Goal: Book appointment/travel/reservation

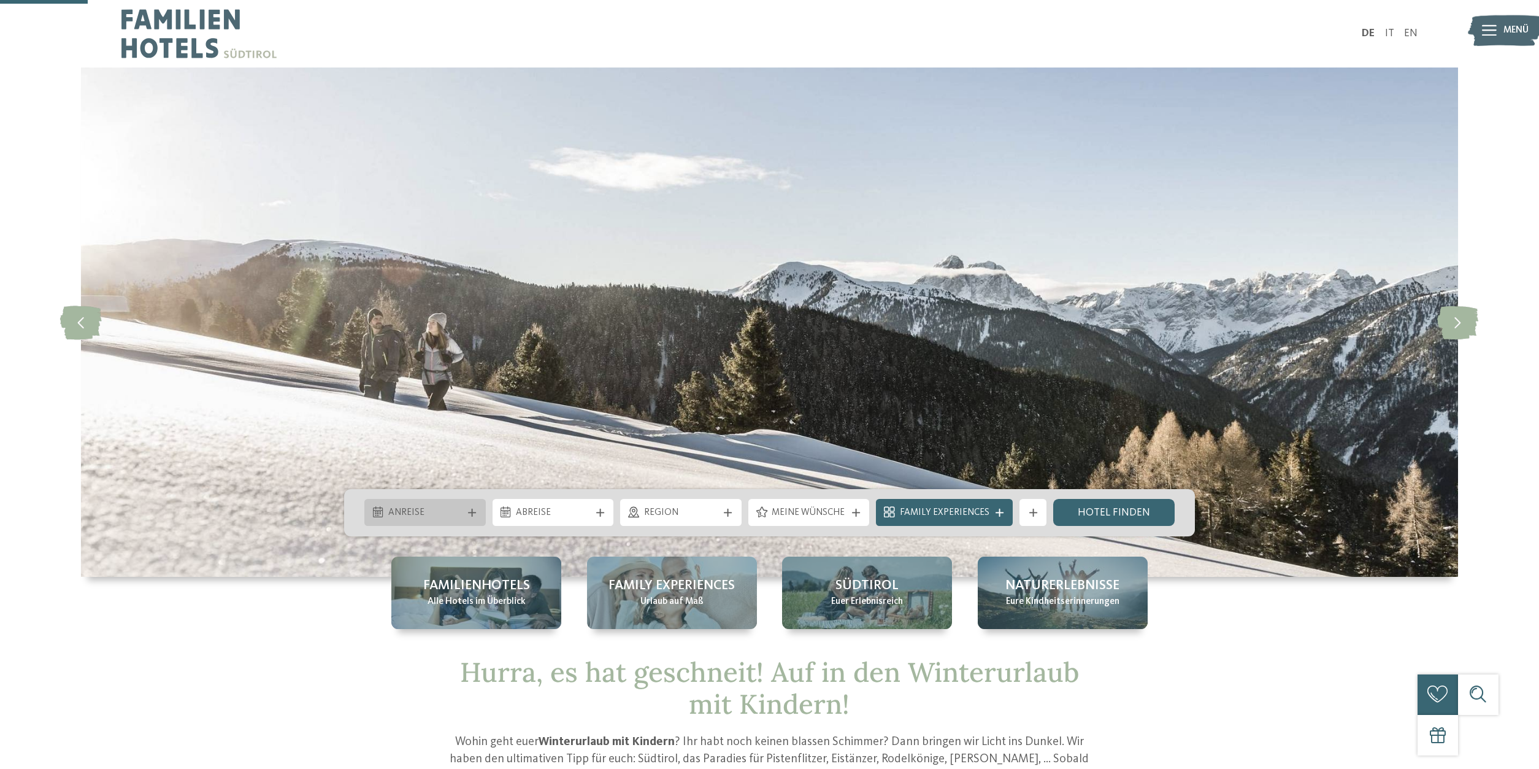
scroll to position [250, 0]
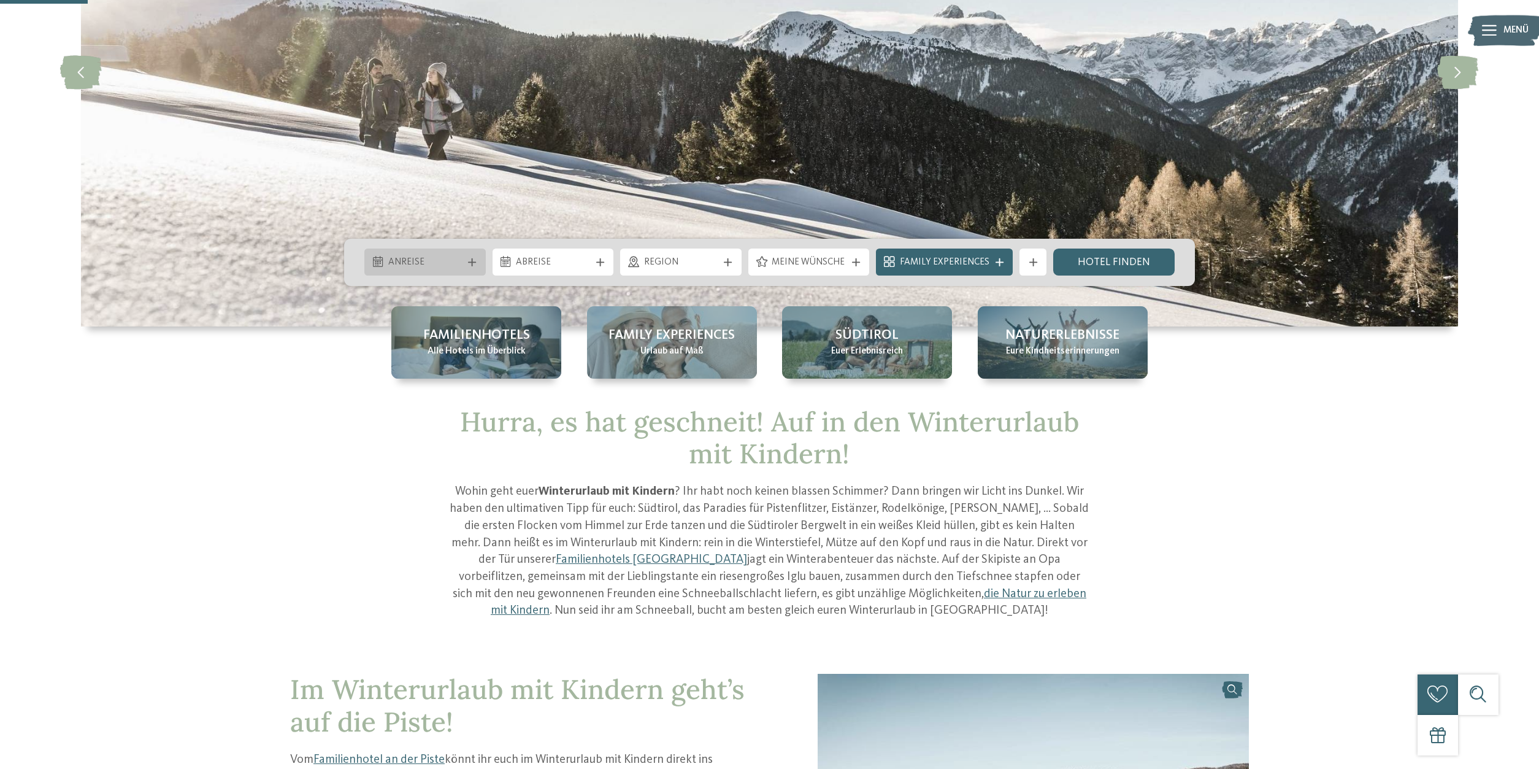
click at [472, 256] on div "Anreise" at bounding box center [424, 261] width 121 height 27
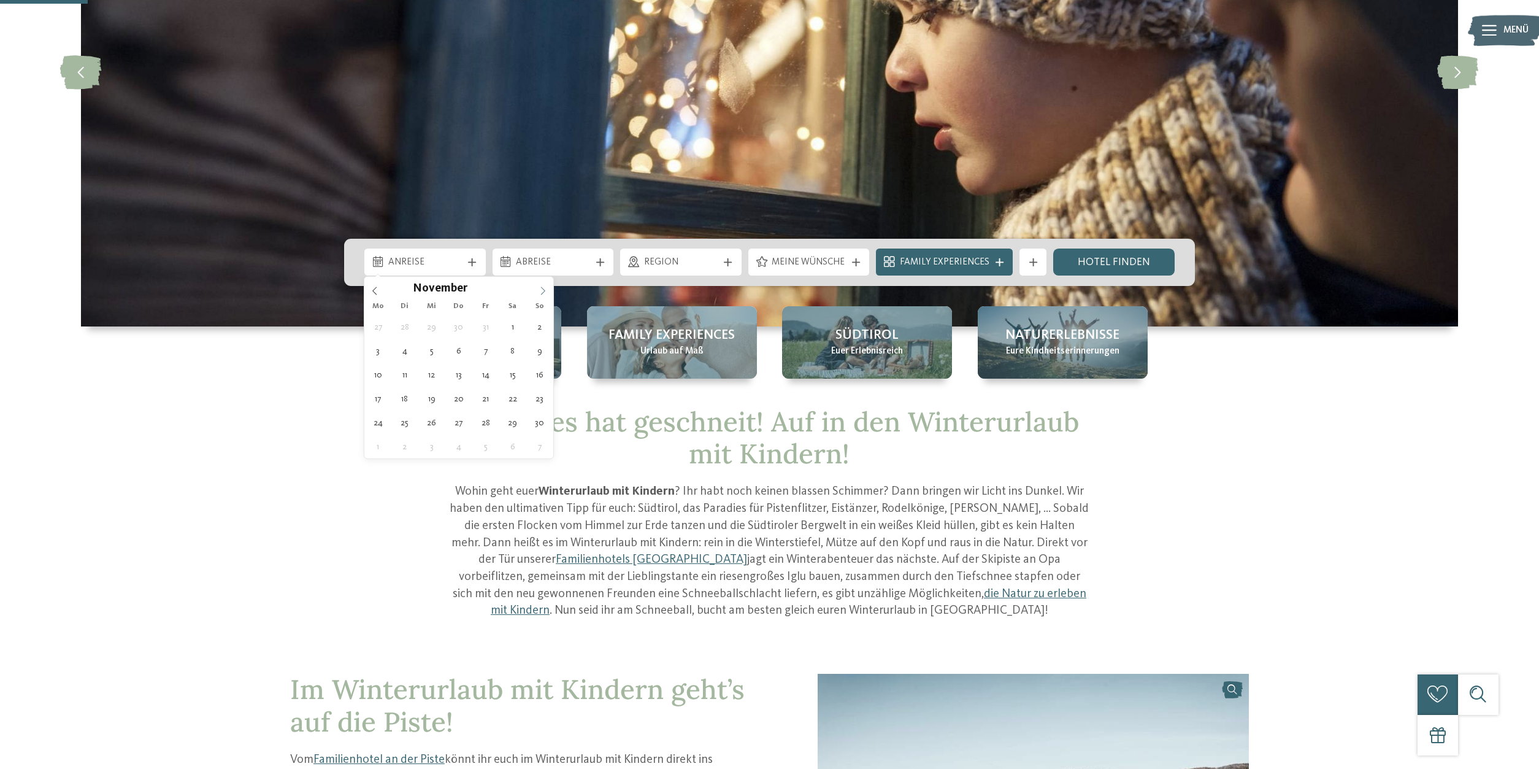
click at [537, 292] on span at bounding box center [542, 287] width 21 height 21
type input "****"
click at [537, 292] on span at bounding box center [542, 287] width 21 height 21
click at [542, 283] on span at bounding box center [542, 287] width 21 height 21
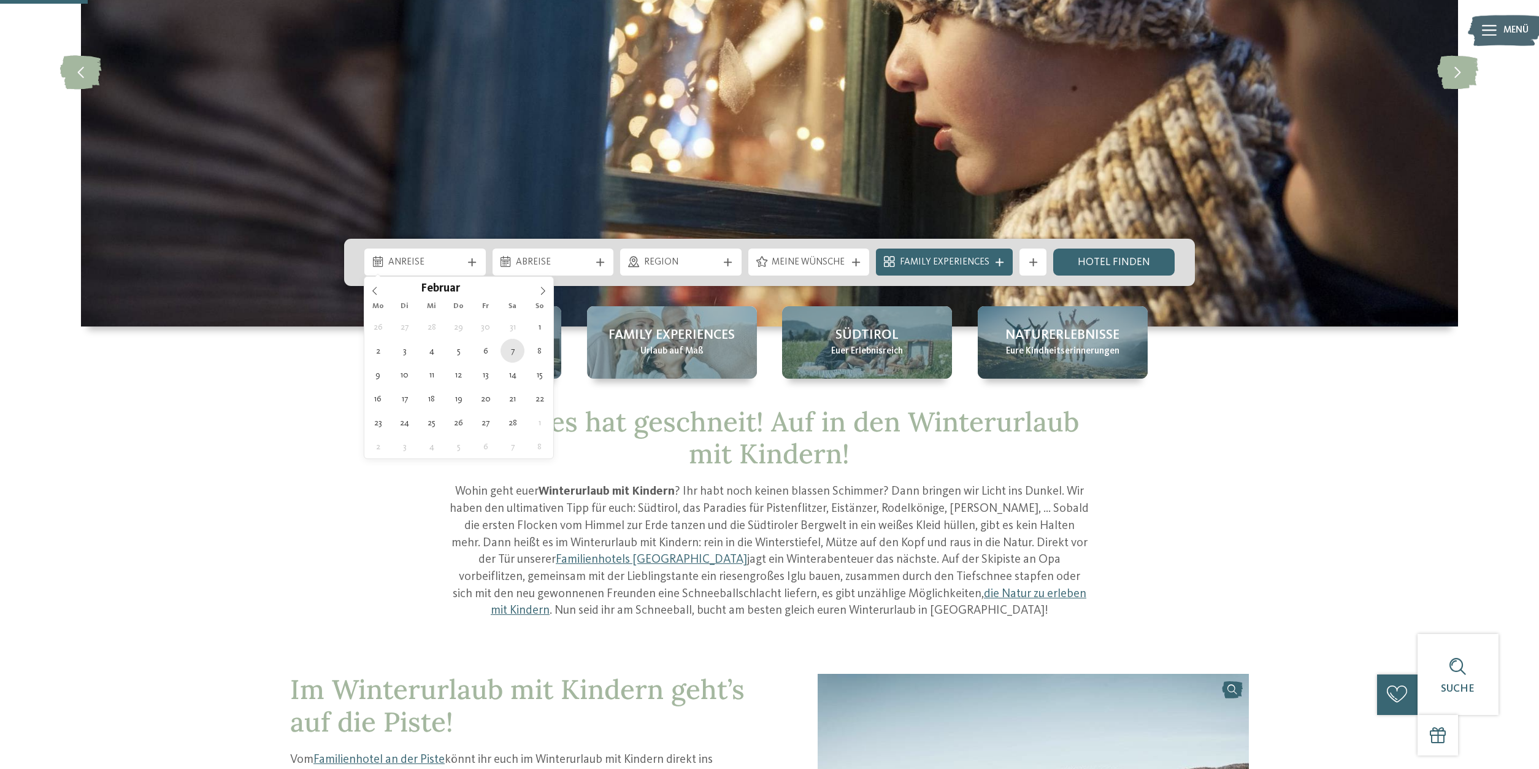
type div "[DATE]"
type input "****"
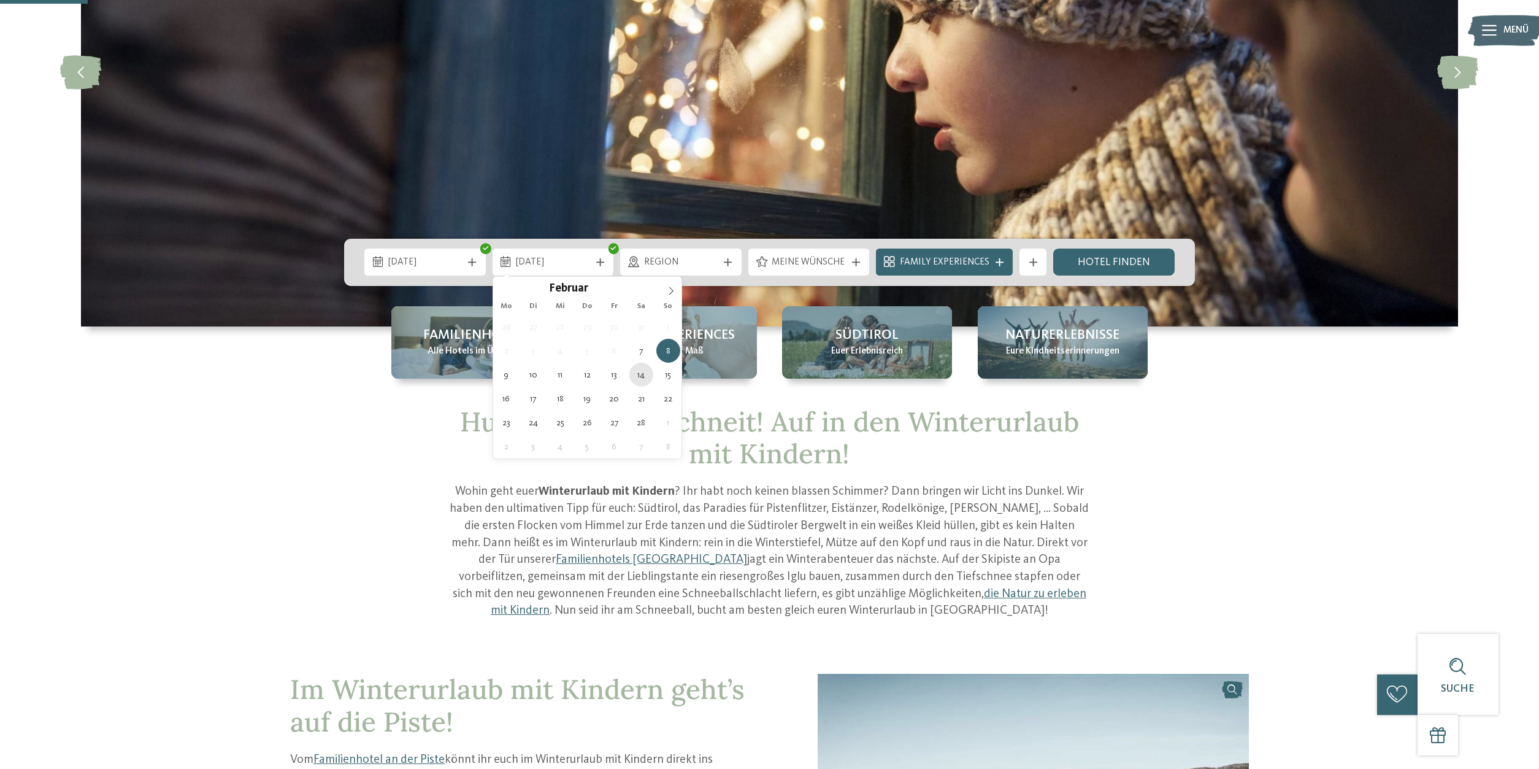
type div "[DATE]"
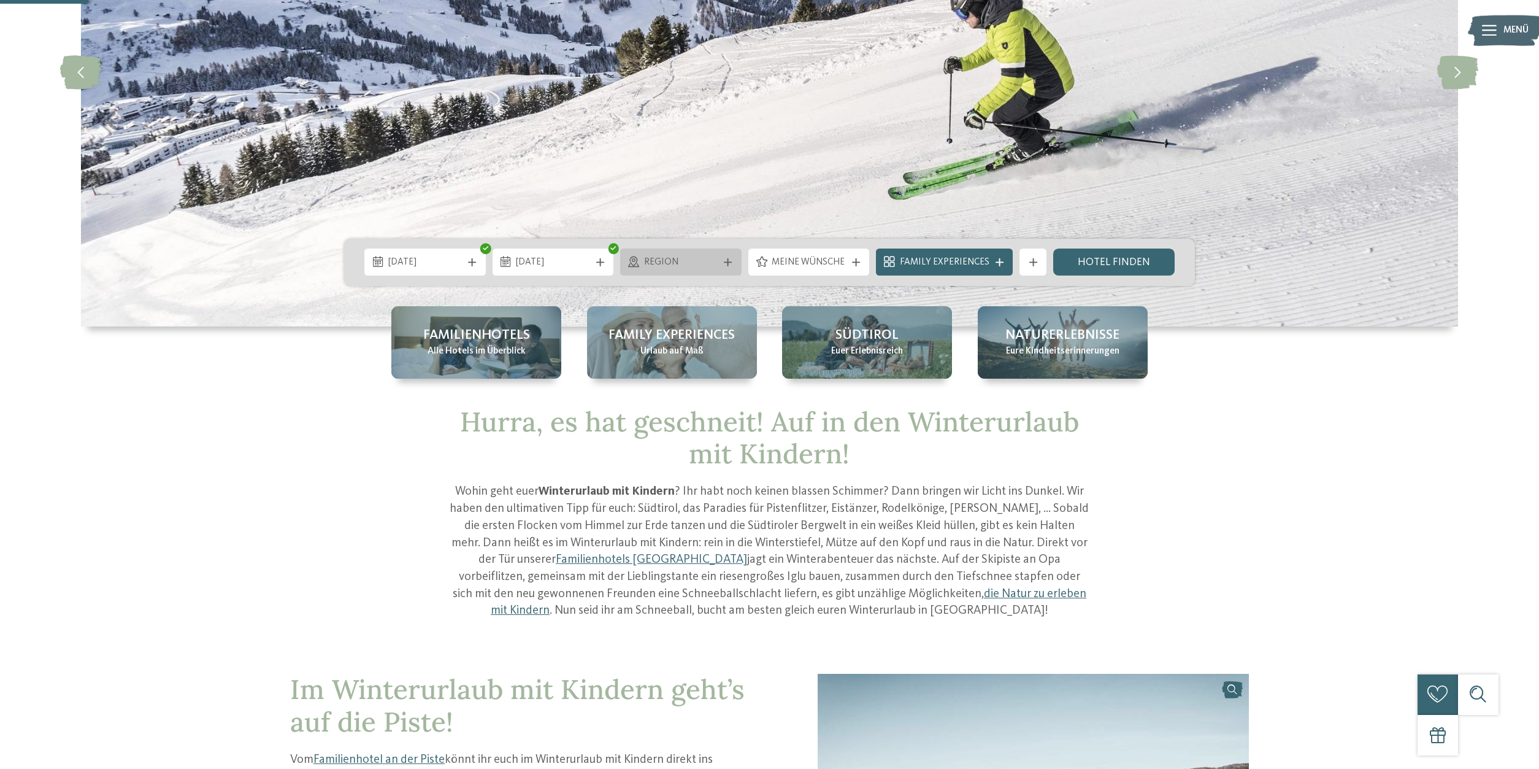
click at [725, 261] on div at bounding box center [727, 262] width 13 height 8
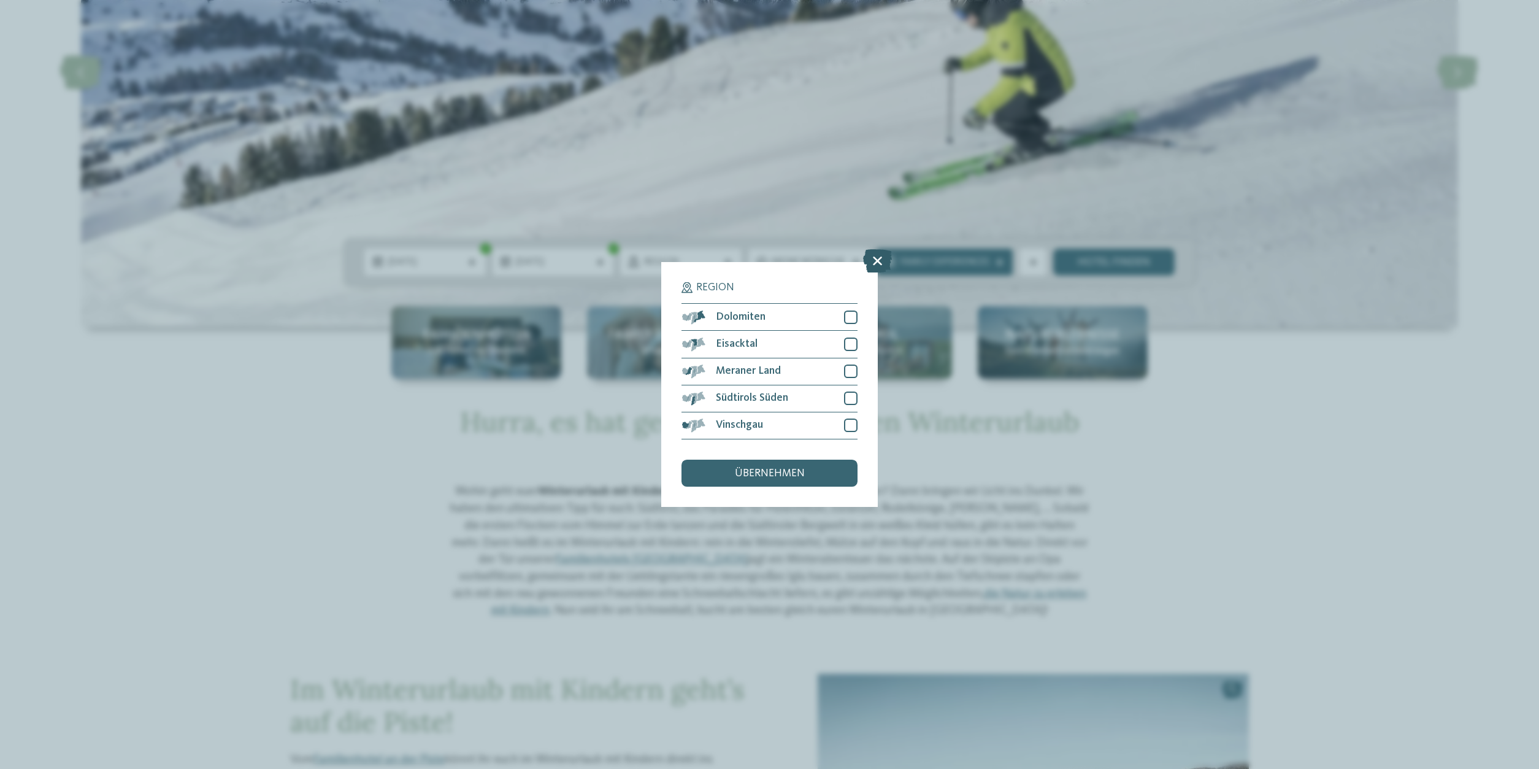
click at [875, 258] on icon at bounding box center [877, 261] width 29 height 23
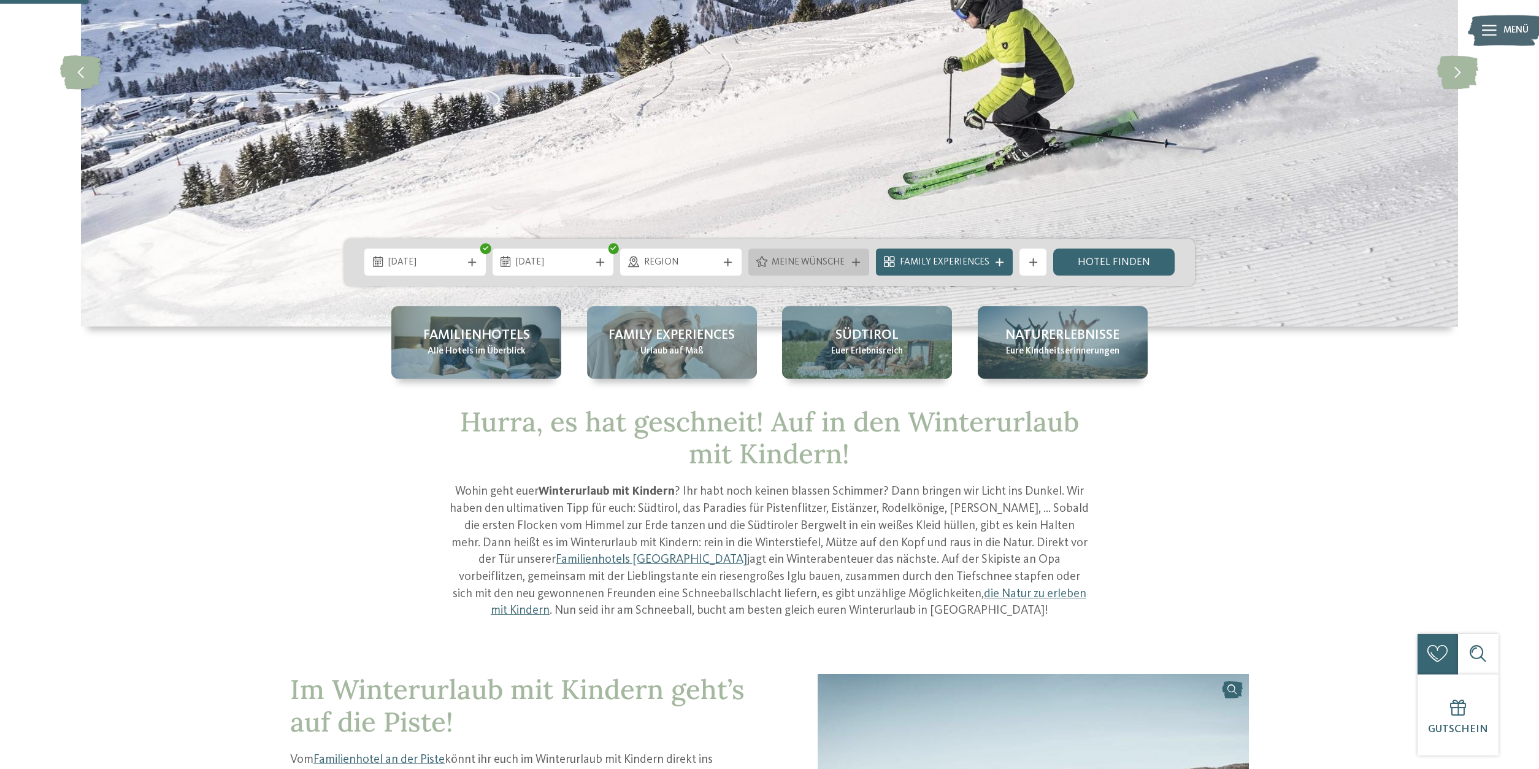
click at [825, 263] on span "Meine Wünsche" at bounding box center [809, 262] width 74 height 13
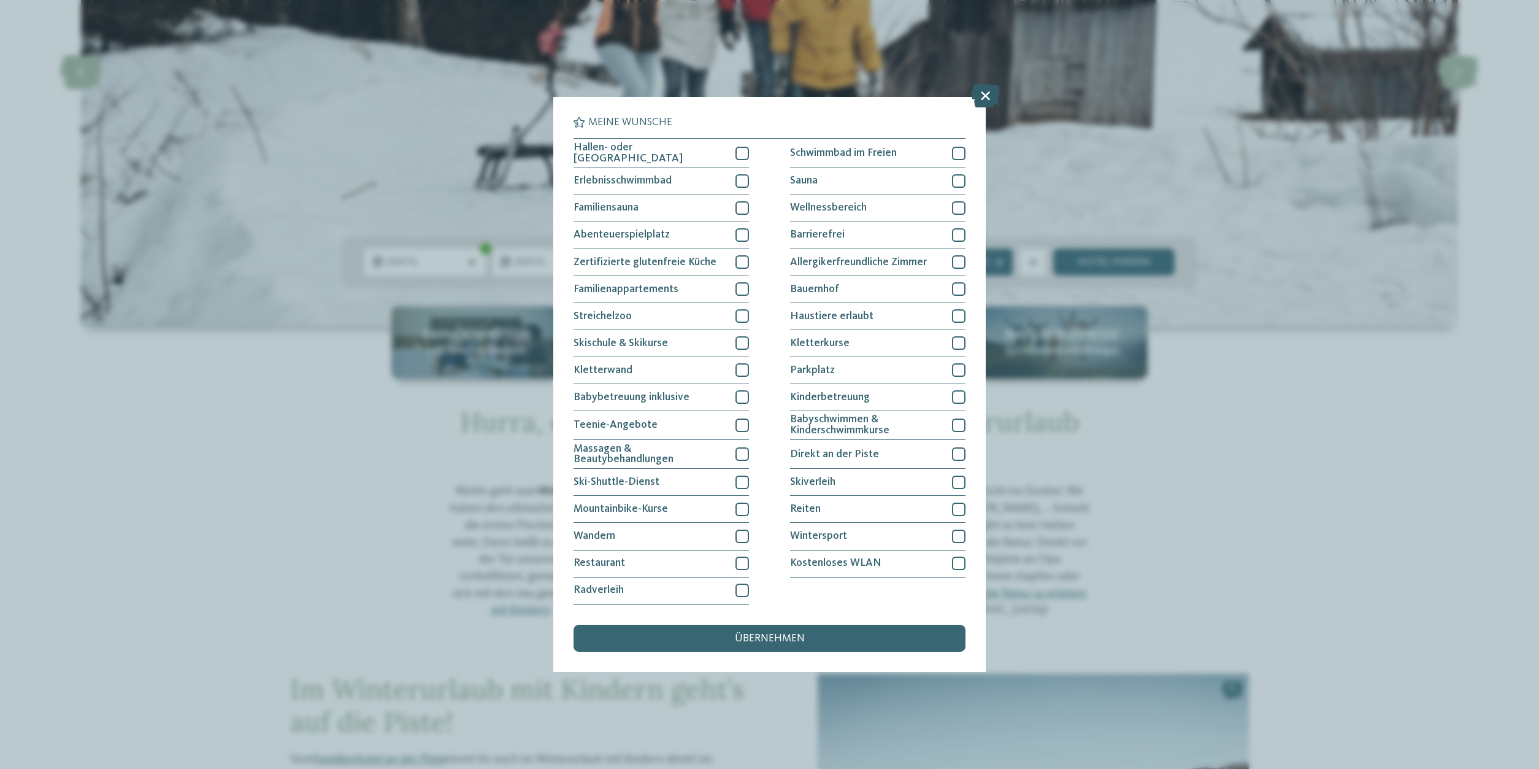
click at [981, 99] on icon at bounding box center [985, 96] width 29 height 23
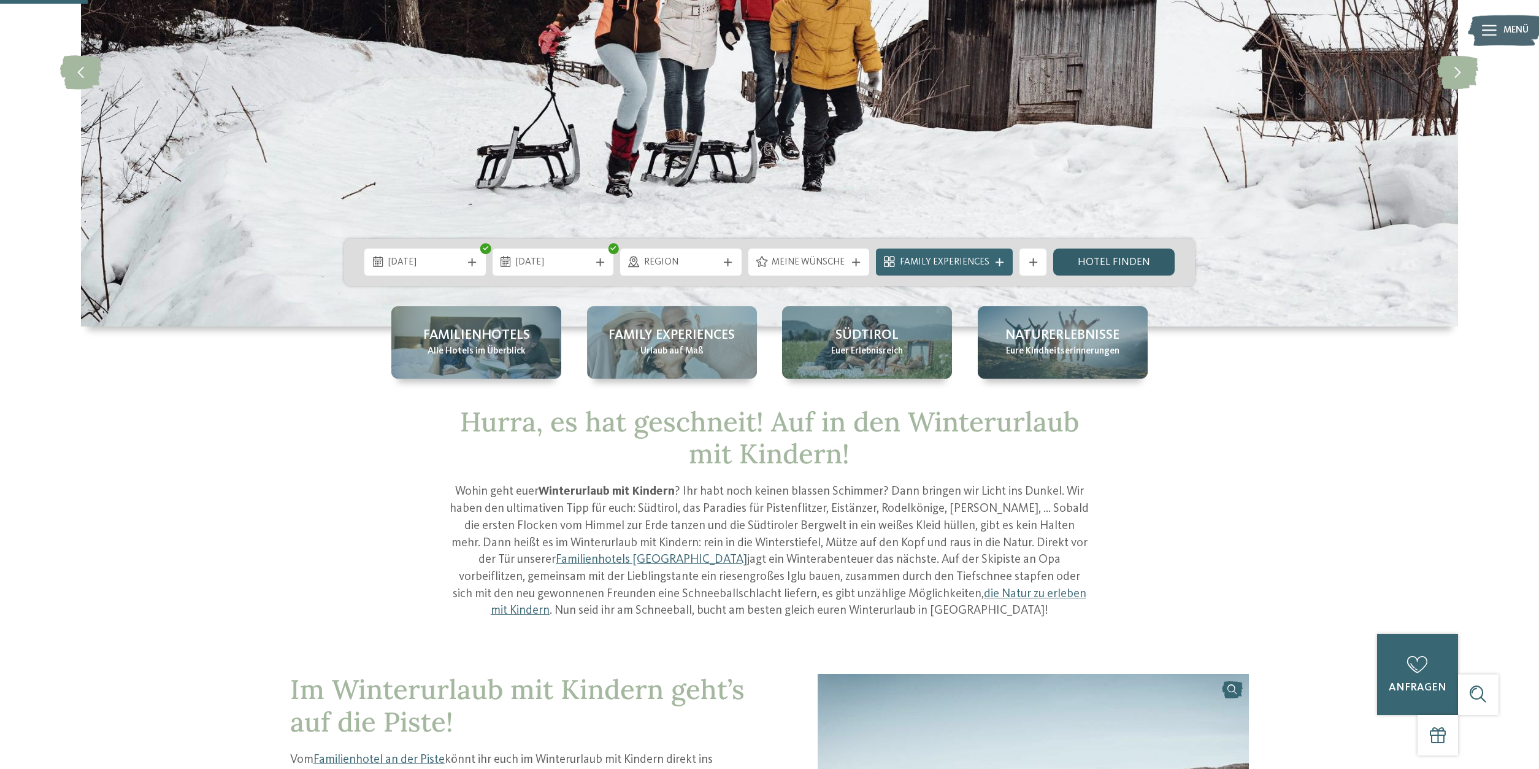
click at [1133, 263] on link "Hotel finden" at bounding box center [1113, 261] width 121 height 27
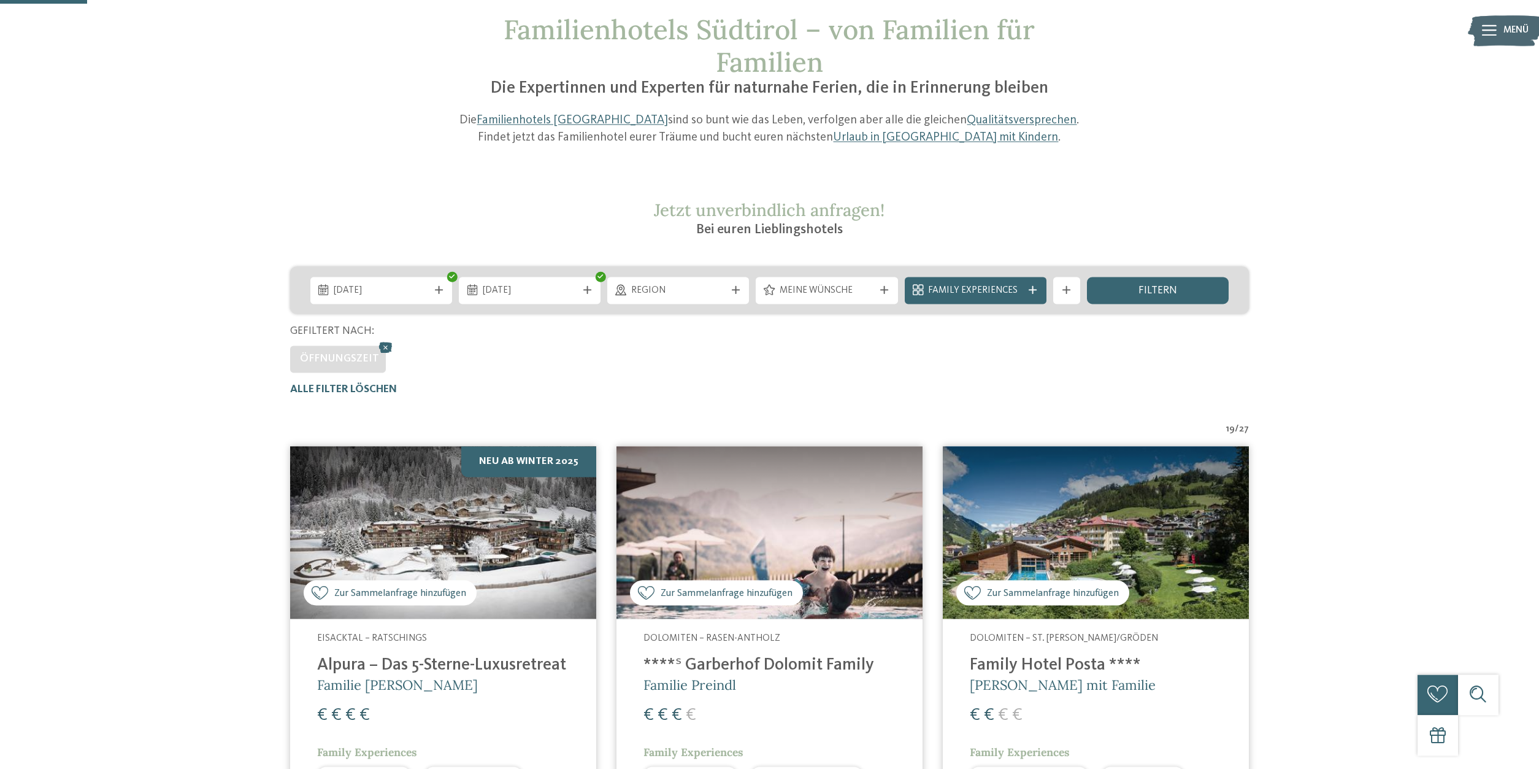
scroll to position [74, 0]
